Goal: Entertainment & Leisure: Consume media (video, audio)

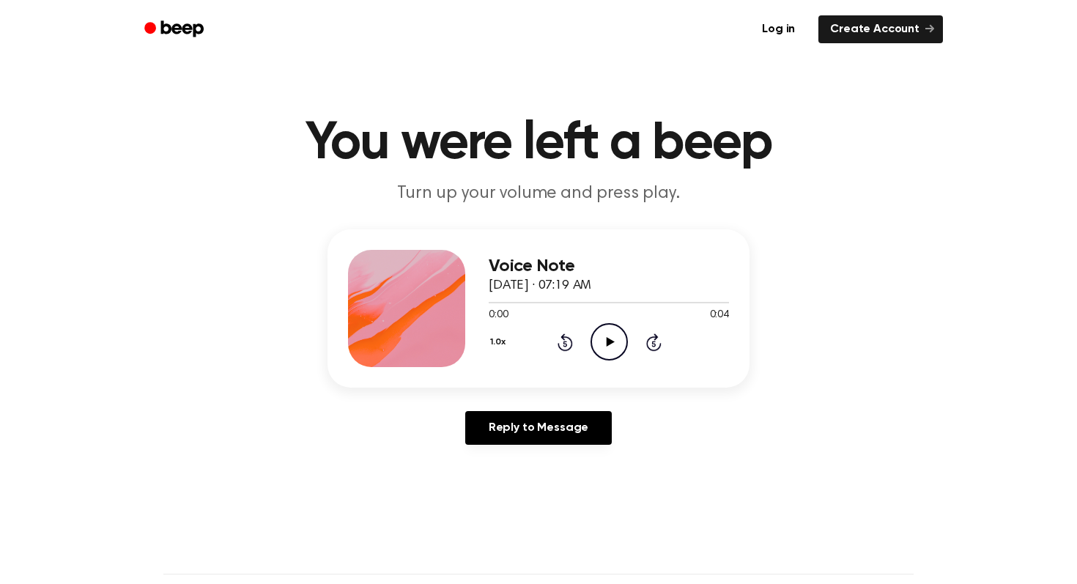
click at [601, 332] on icon "Play Audio" at bounding box center [608, 341] width 37 height 37
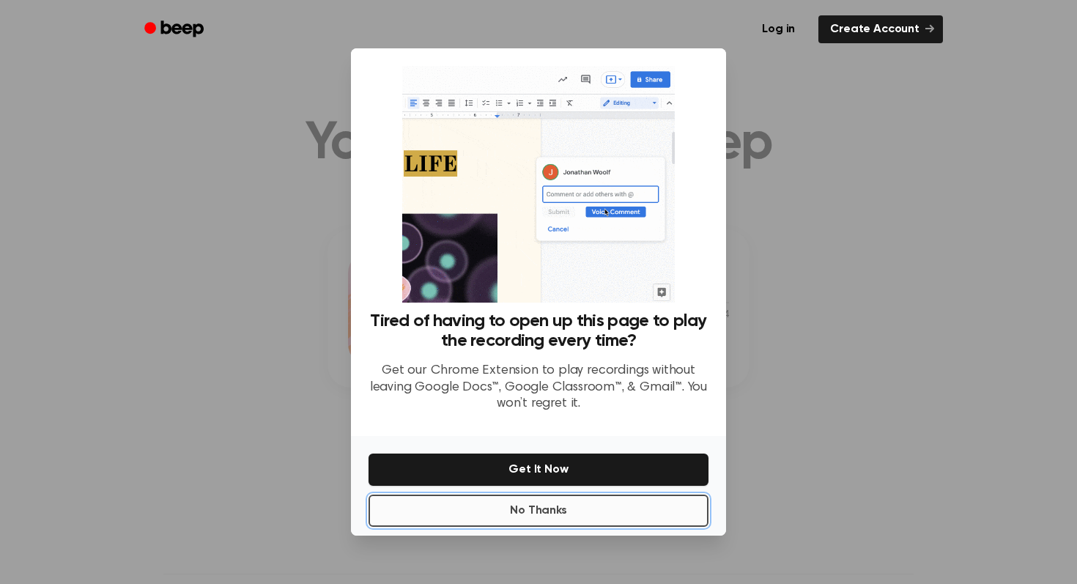
click at [472, 508] on button "No Thanks" at bounding box center [538, 510] width 340 height 32
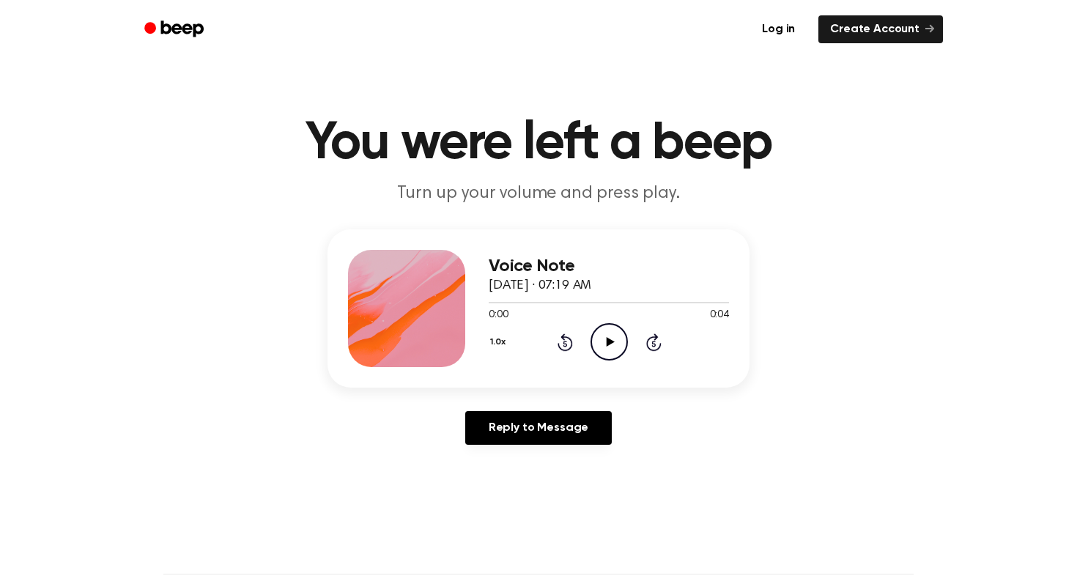
click at [605, 351] on icon "Play Audio" at bounding box center [608, 341] width 37 height 37
click at [605, 346] on icon "Play Audio" at bounding box center [608, 341] width 37 height 37
click at [617, 338] on icon "Play Audio" at bounding box center [608, 341] width 37 height 37
click at [593, 336] on icon "Play Audio" at bounding box center [608, 341] width 37 height 37
click at [604, 346] on icon "Play Audio" at bounding box center [608, 341] width 37 height 37
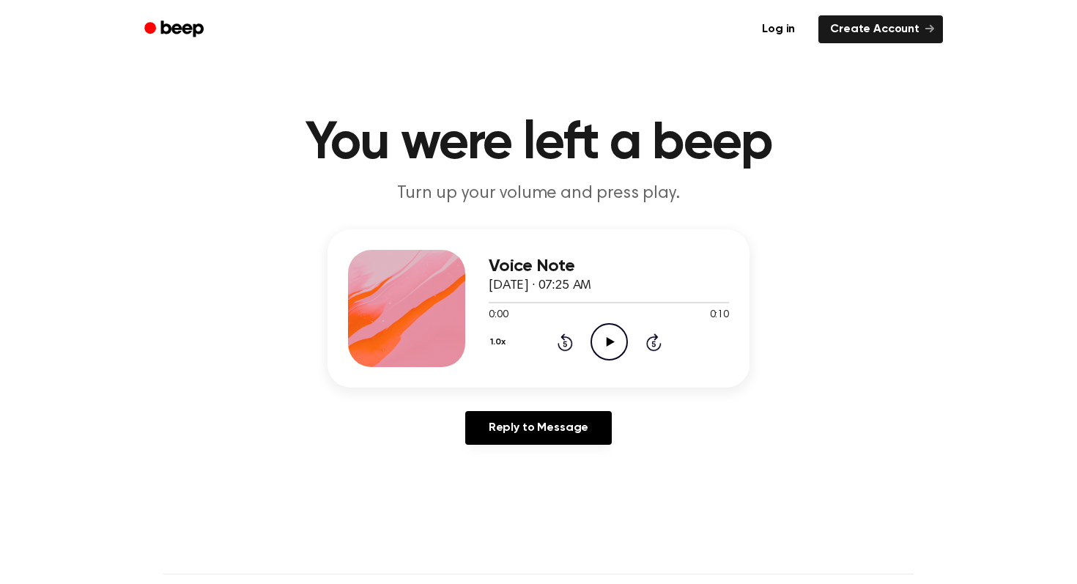
click at [608, 341] on icon at bounding box center [610, 342] width 8 height 10
click at [601, 349] on icon "Play Audio" at bounding box center [608, 341] width 37 height 37
click at [625, 331] on icon "Play Audio" at bounding box center [608, 341] width 37 height 37
click at [592, 347] on circle at bounding box center [609, 342] width 36 height 36
click at [603, 344] on icon "Play Audio" at bounding box center [608, 341] width 37 height 37
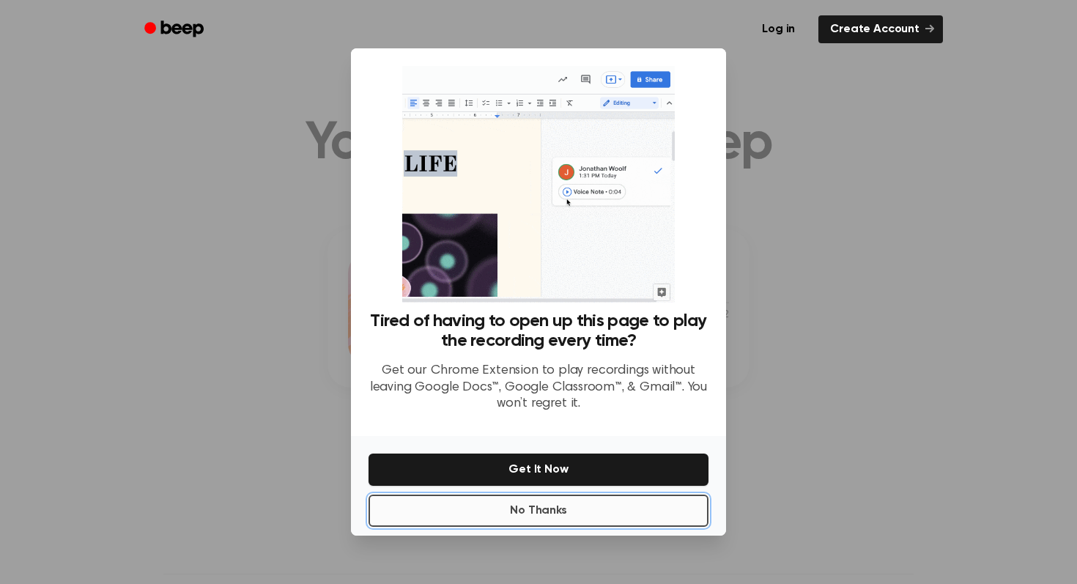
click at [561, 522] on button "No Thanks" at bounding box center [538, 510] width 340 height 32
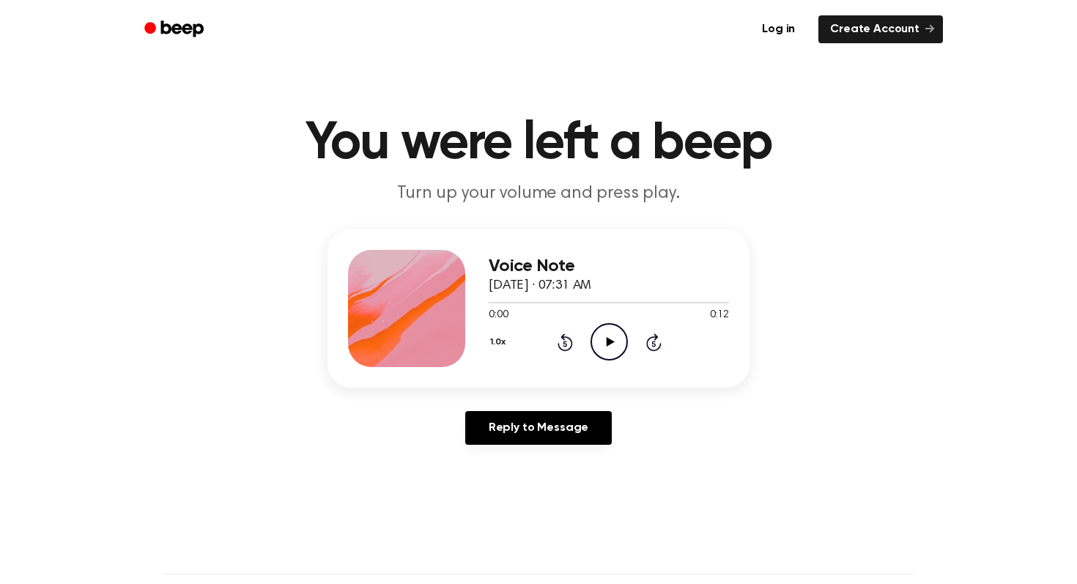
click at [604, 353] on icon "Play Audio" at bounding box center [608, 341] width 37 height 37
click at [604, 363] on div "Voice Note [DATE] · 07:30 AM 0:00 0:18 Your browser does not support the [objec…" at bounding box center [609, 308] width 240 height 117
click at [603, 348] on icon "Play Audio" at bounding box center [608, 341] width 37 height 37
click at [612, 347] on icon "Play Audio" at bounding box center [608, 341] width 37 height 37
click at [608, 347] on icon "Play Audio" at bounding box center [608, 341] width 37 height 37
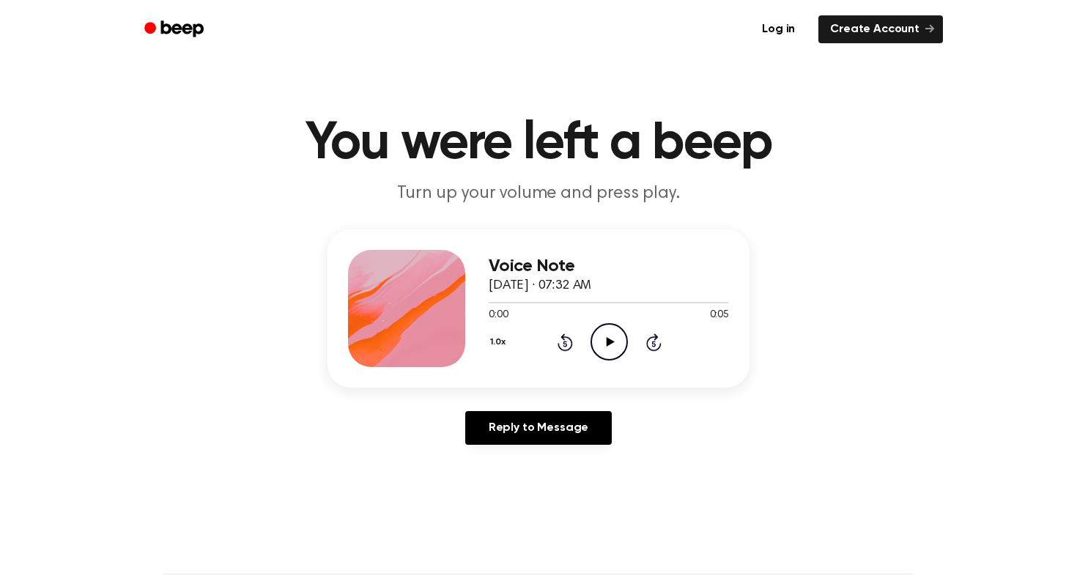
click at [622, 335] on icon "Play Audio" at bounding box center [608, 341] width 37 height 37
click at [597, 355] on circle at bounding box center [609, 342] width 36 height 36
click at [619, 343] on icon "Play Audio" at bounding box center [608, 341] width 37 height 37
click at [615, 346] on icon "Play Audio" at bounding box center [608, 341] width 37 height 37
click at [622, 352] on icon "Play Audio" at bounding box center [608, 341] width 37 height 37
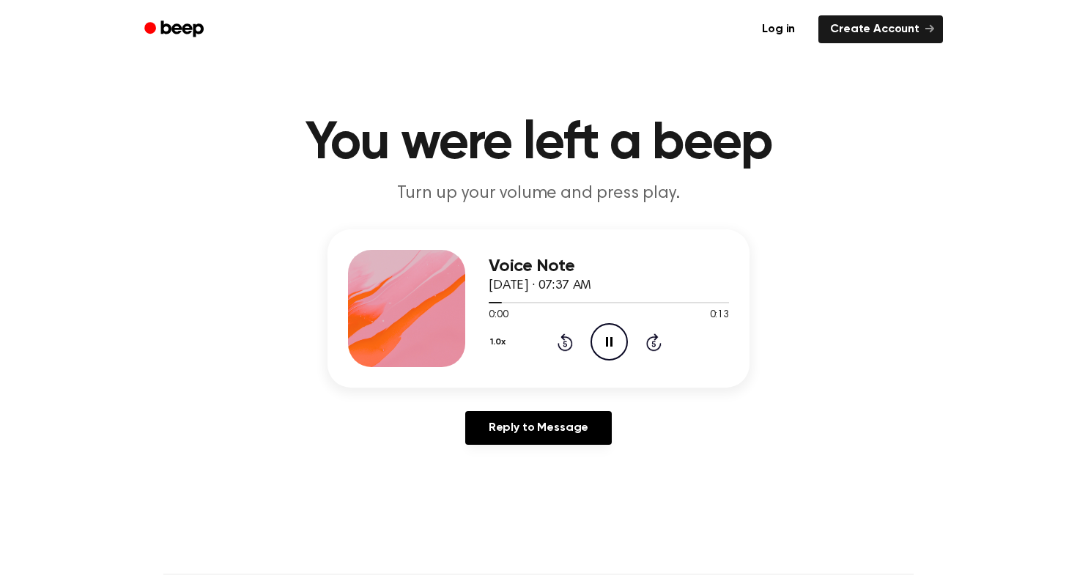
click at [622, 349] on icon "Pause Audio" at bounding box center [608, 341] width 37 height 37
click at [623, 354] on icon "Play Audio" at bounding box center [608, 341] width 37 height 37
click at [623, 349] on icon "Pause Audio" at bounding box center [608, 341] width 37 height 37
click at [561, 349] on icon at bounding box center [564, 342] width 15 height 18
click at [560, 347] on icon at bounding box center [564, 342] width 15 height 18
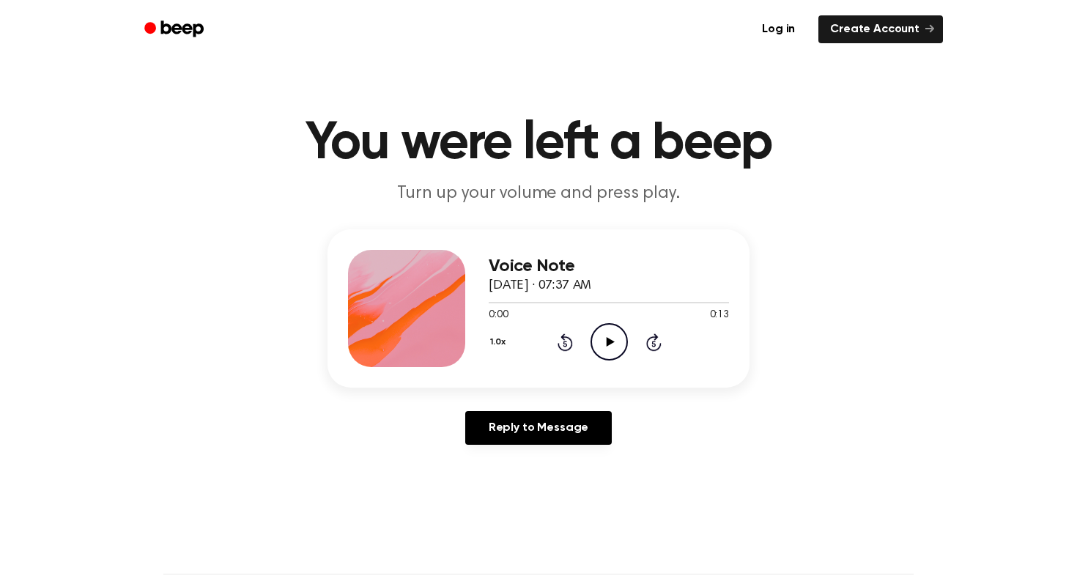
click at [611, 349] on icon "Play Audio" at bounding box center [608, 341] width 37 height 37
click at [605, 355] on icon "Play Audio" at bounding box center [608, 341] width 37 height 37
click at [606, 336] on icon "Play Audio" at bounding box center [608, 341] width 37 height 37
click at [608, 352] on icon "Play Audio" at bounding box center [608, 341] width 37 height 37
click at [607, 336] on icon "Play Audio" at bounding box center [608, 341] width 37 height 37
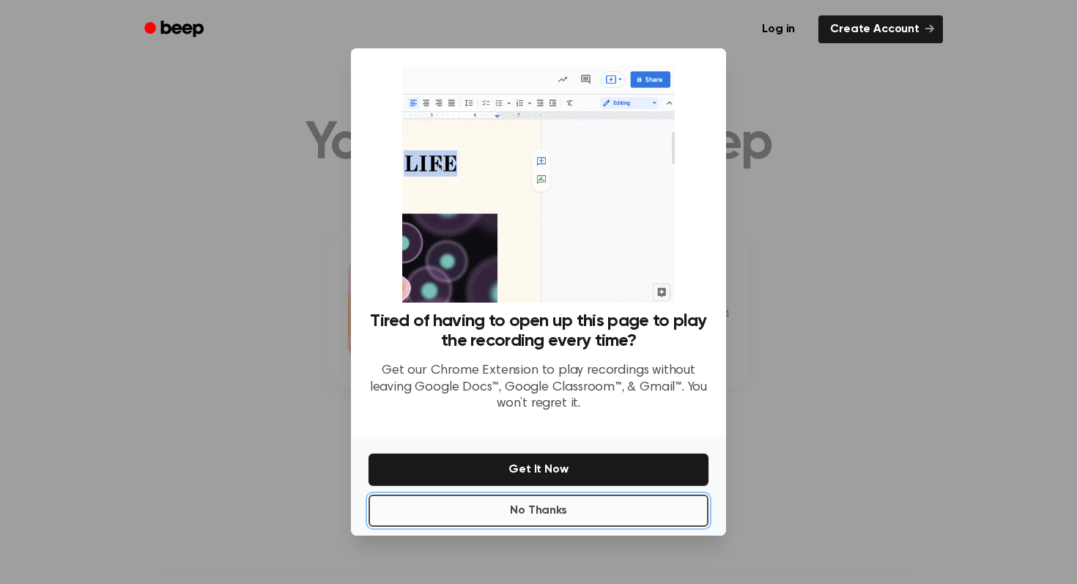
click at [542, 512] on button "No Thanks" at bounding box center [538, 510] width 340 height 32
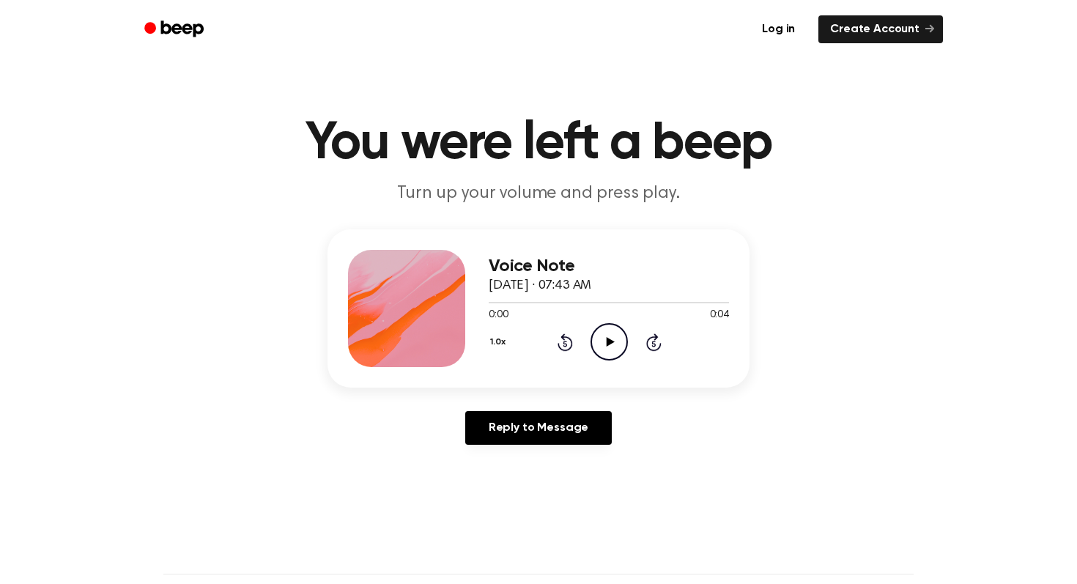
click at [605, 357] on icon "Play Audio" at bounding box center [608, 341] width 37 height 37
click at [606, 354] on icon "Play Audio" at bounding box center [608, 341] width 37 height 37
click at [608, 346] on icon "Play Audio" at bounding box center [608, 341] width 37 height 37
click at [611, 345] on icon "Play Audio" at bounding box center [608, 341] width 37 height 37
click at [532, 300] on div at bounding box center [609, 302] width 240 height 12
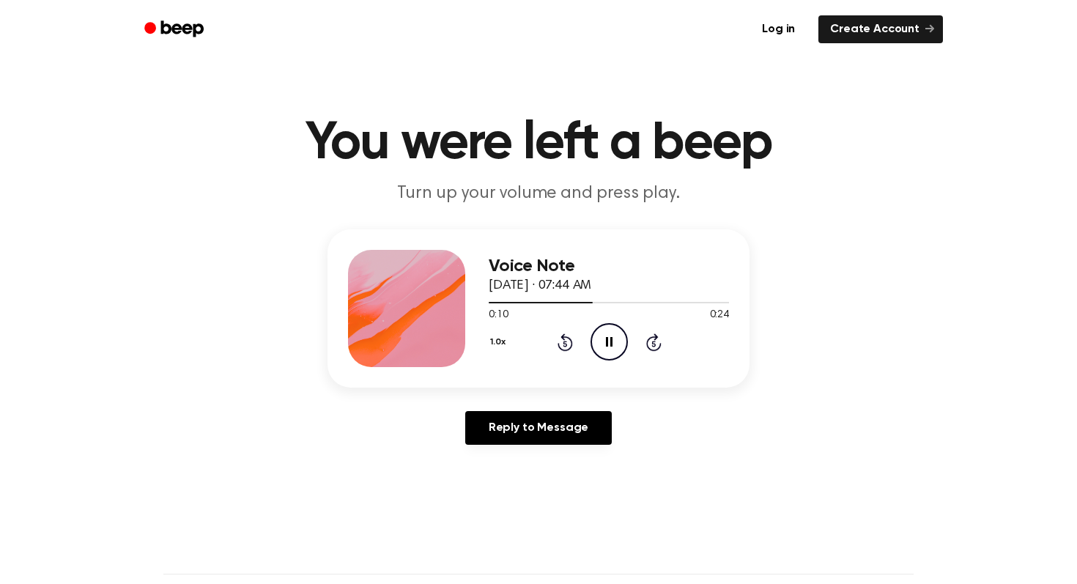
click at [604, 338] on icon "Pause Audio" at bounding box center [608, 341] width 37 height 37
click at [603, 352] on icon "Play Audio" at bounding box center [608, 341] width 37 height 37
drag, startPoint x: 603, startPoint y: 352, endPoint x: 612, endPoint y: 150, distance: 202.4
click at [604, 343] on icon "Pause Audio" at bounding box center [608, 341] width 37 height 37
click at [619, 331] on icon "Play Audio" at bounding box center [608, 341] width 37 height 37
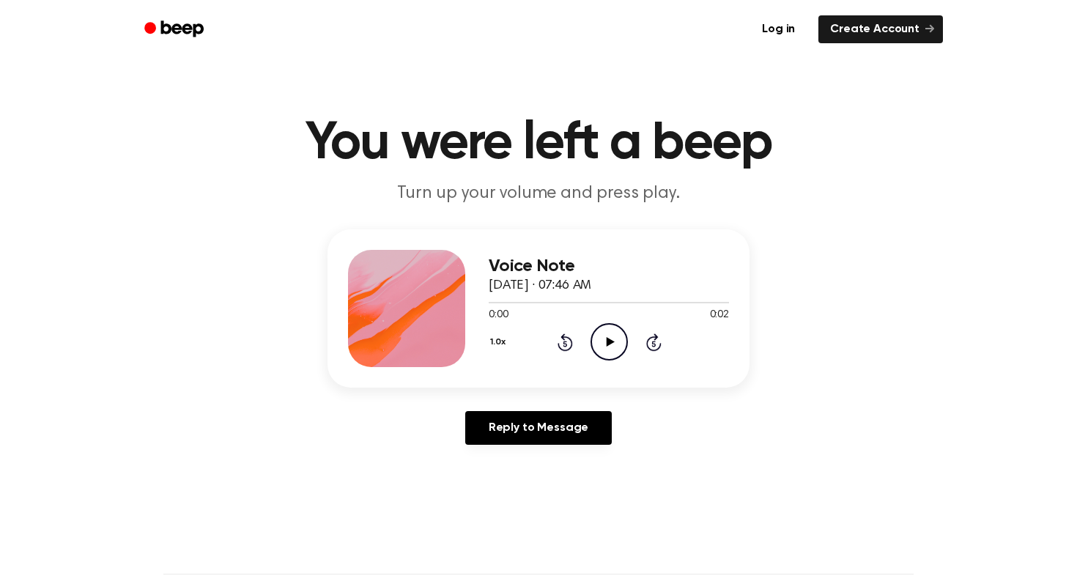
click at [618, 332] on icon "Play Audio" at bounding box center [608, 341] width 37 height 37
click at [620, 345] on icon "Play Audio" at bounding box center [608, 341] width 37 height 37
click at [595, 337] on icon "Play Audio" at bounding box center [608, 341] width 37 height 37
click at [622, 341] on icon "Play Audio" at bounding box center [608, 341] width 37 height 37
